Goal: Navigation & Orientation: Find specific page/section

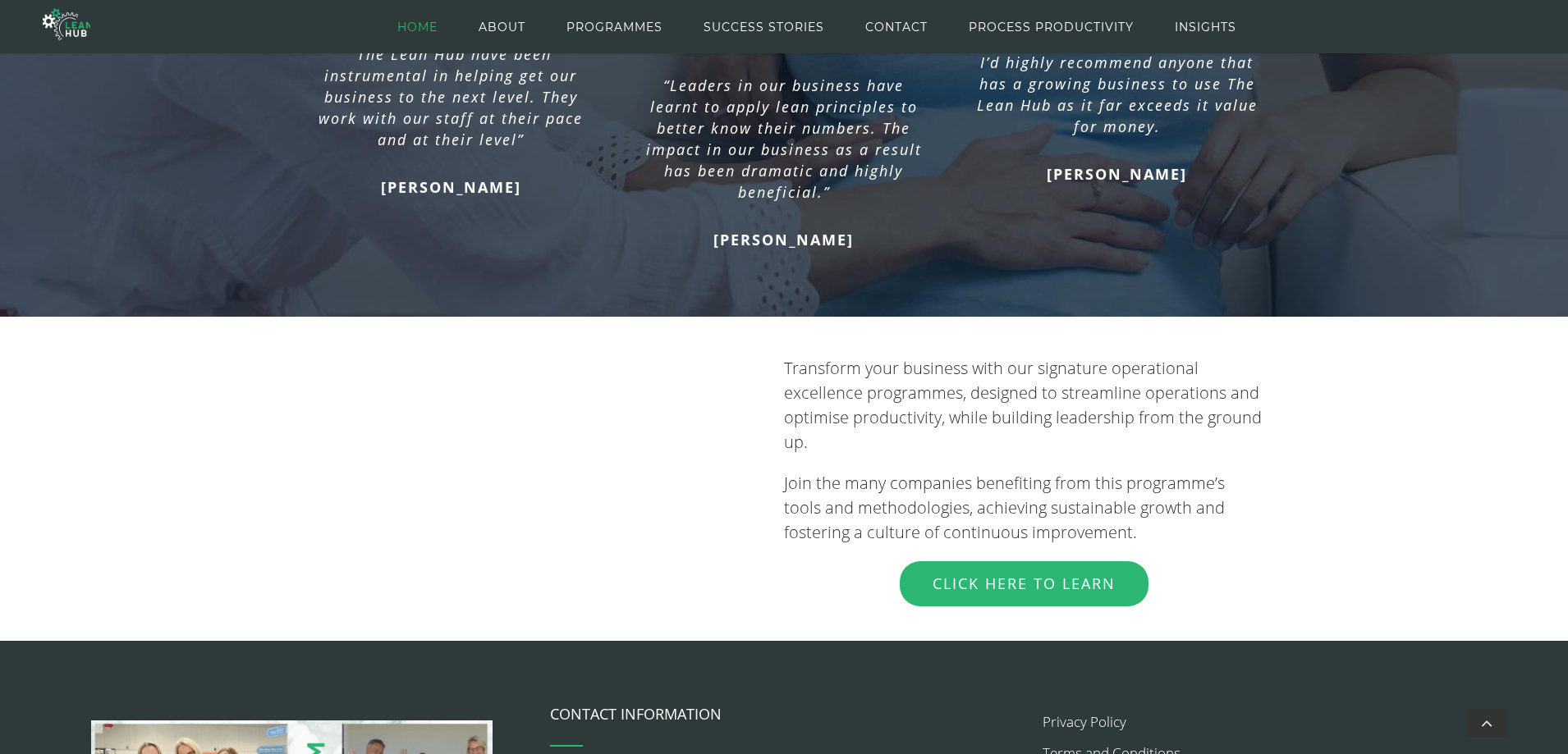
scroll to position [1724, 0]
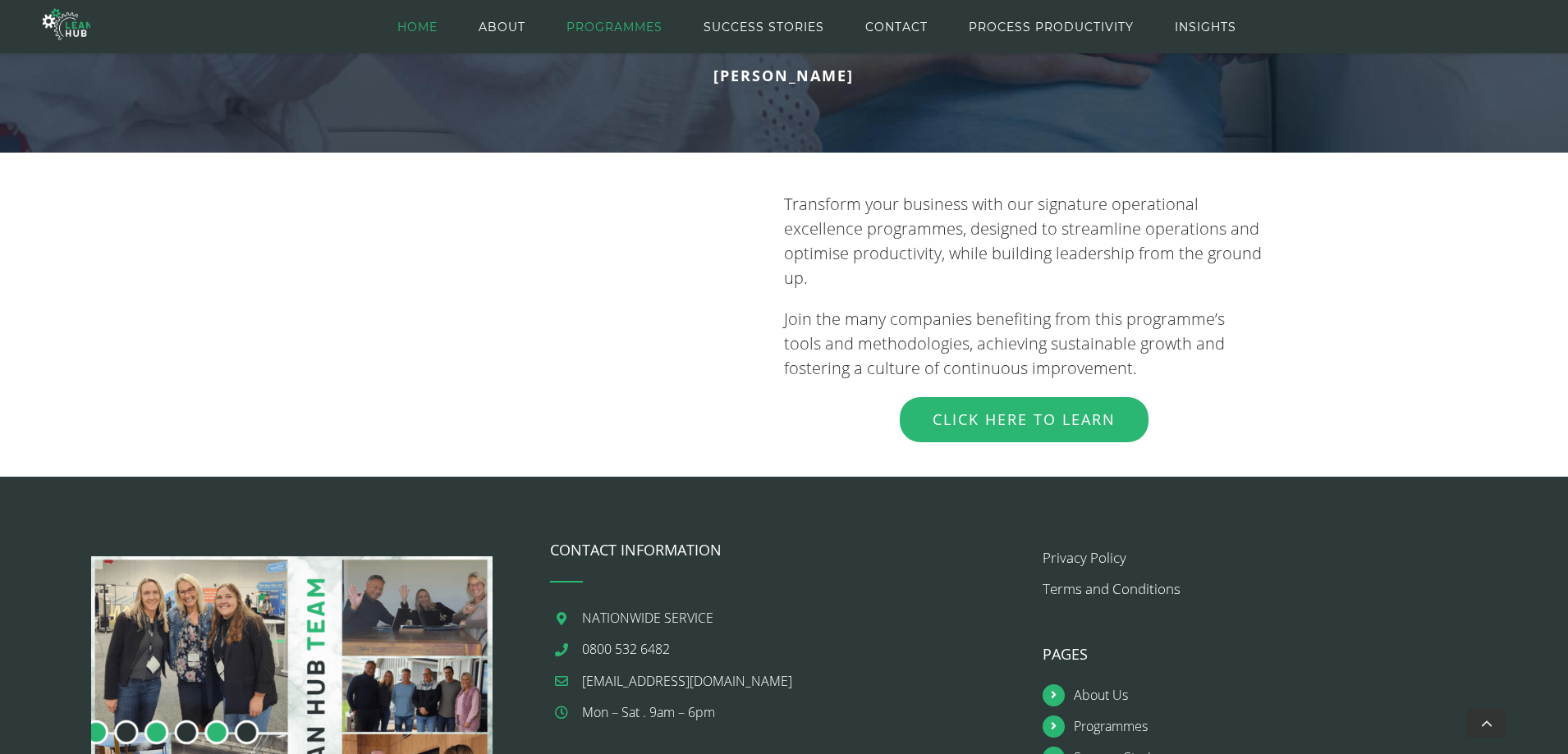
click at [599, 29] on span "PROGRAMMES" at bounding box center [615, 27] width 96 height 74
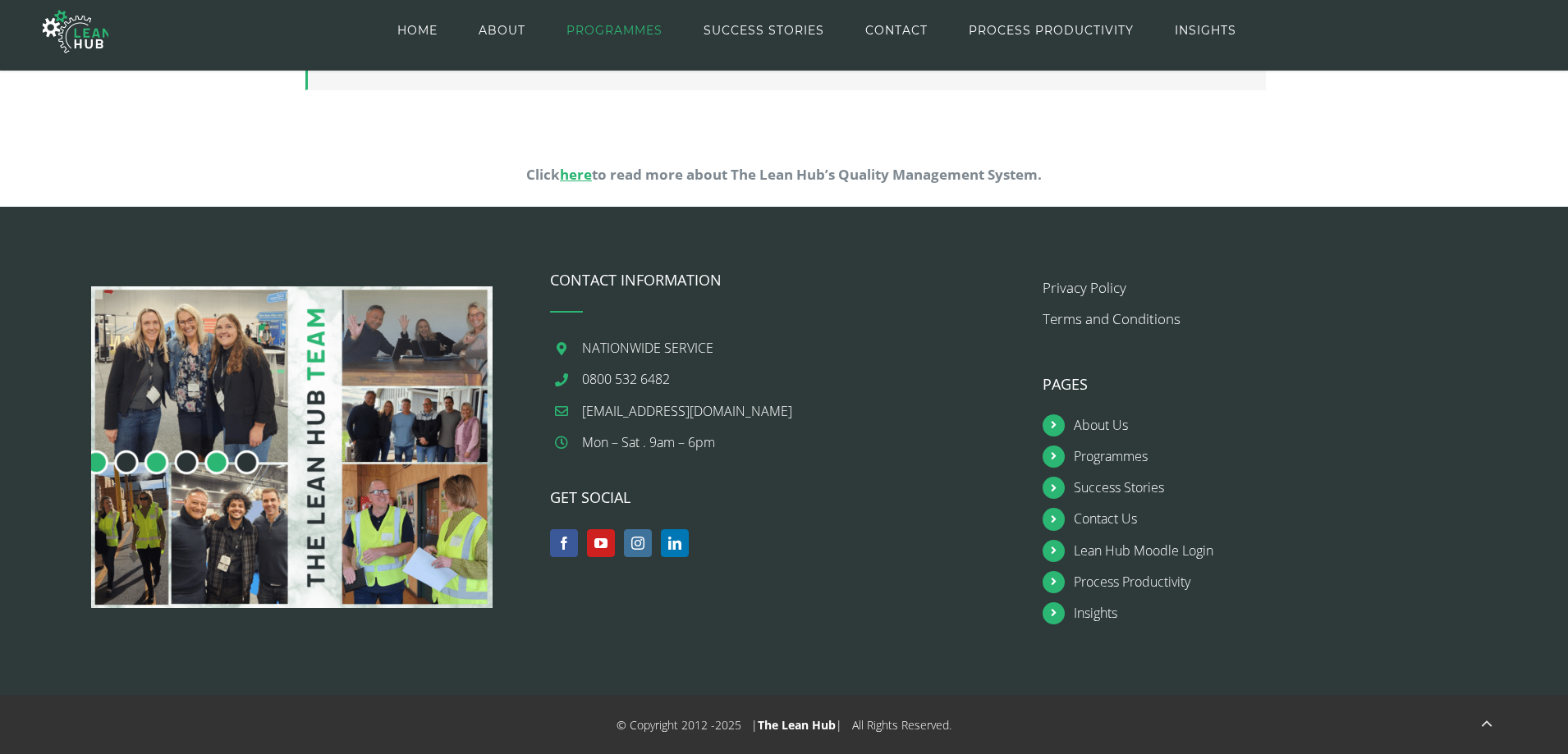
scroll to position [1688, 0]
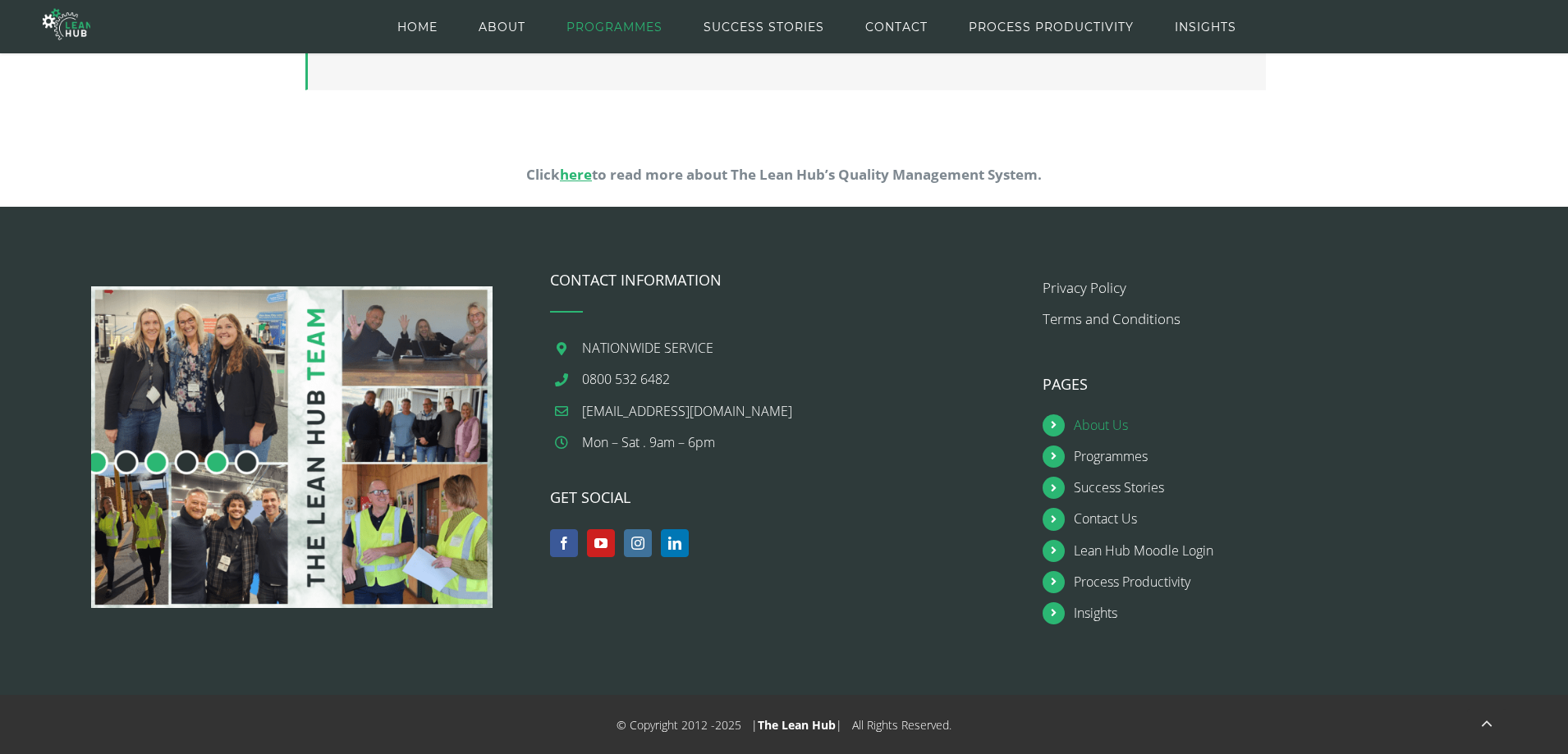
click at [1095, 423] on link "About Us" at bounding box center [1292, 425] width 436 height 22
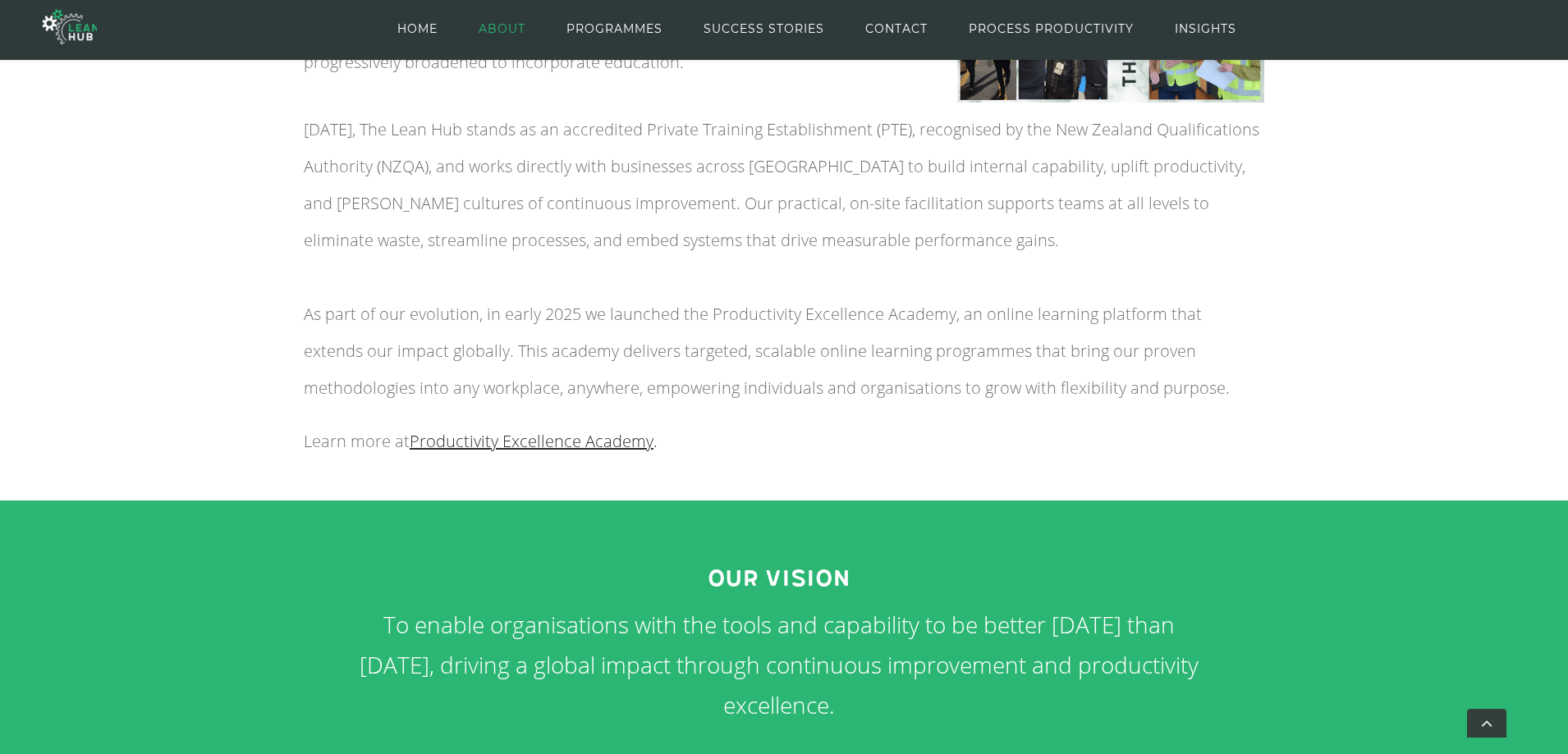
scroll to position [628, 0]
